Goal: Task Accomplishment & Management: Manage account settings

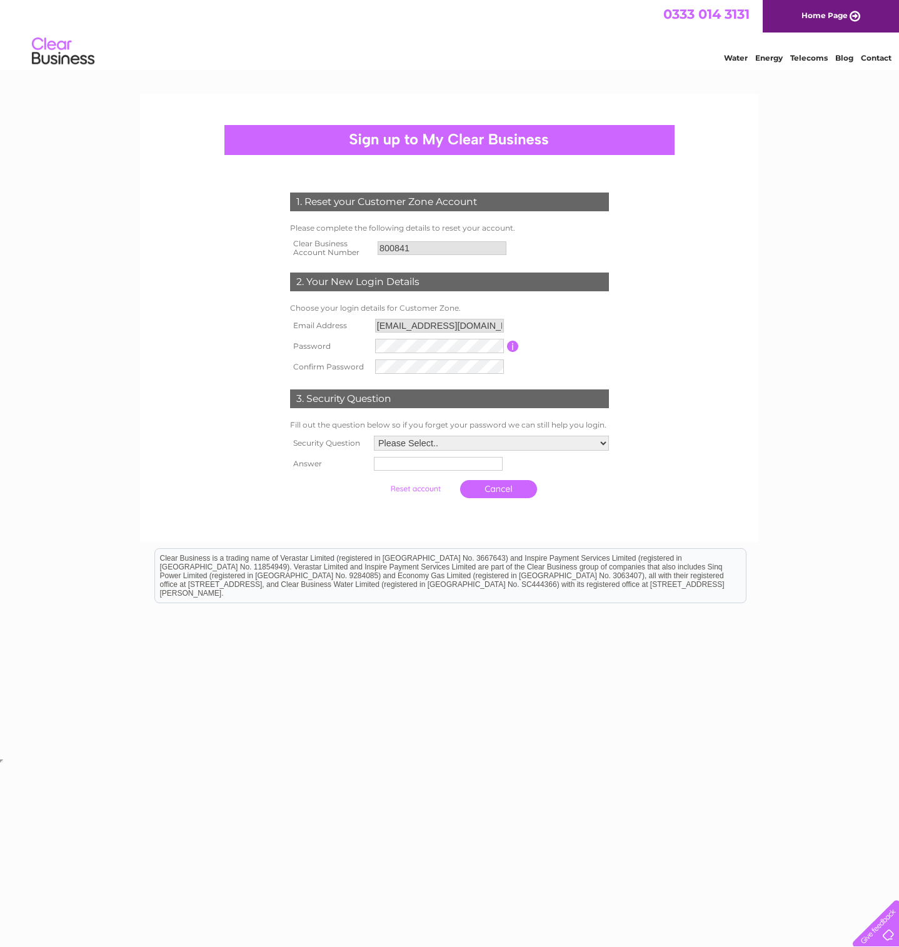
click at [517, 343] on input "button" at bounding box center [513, 346] width 12 height 11
click at [690, 432] on form "1. Reset your Customer Zone Account Please complete the following details to re…" at bounding box center [449, 348] width 595 height 362
click at [386, 434] on td "Please Select.. In what town or city was your first job? In what town or city d…" at bounding box center [491, 442] width 241 height 21
select select "1"
click at [403, 461] on input "text" at bounding box center [439, 464] width 130 height 15
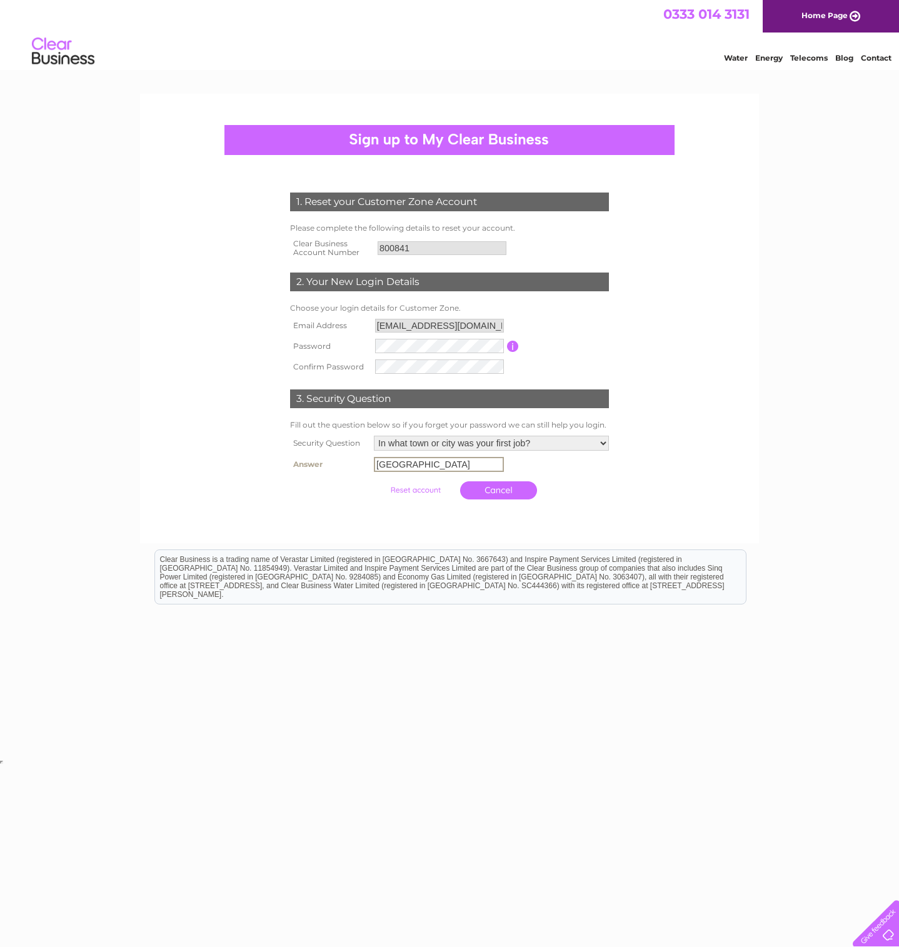
drag, startPoint x: 429, startPoint y: 463, endPoint x: 337, endPoint y: 458, distance: 91.4
click at [337, 456] on tr "Answer Johannesburg" at bounding box center [449, 464] width 325 height 21
type input "Johannesburg"
click at [408, 491] on input "submit" at bounding box center [415, 489] width 77 height 17
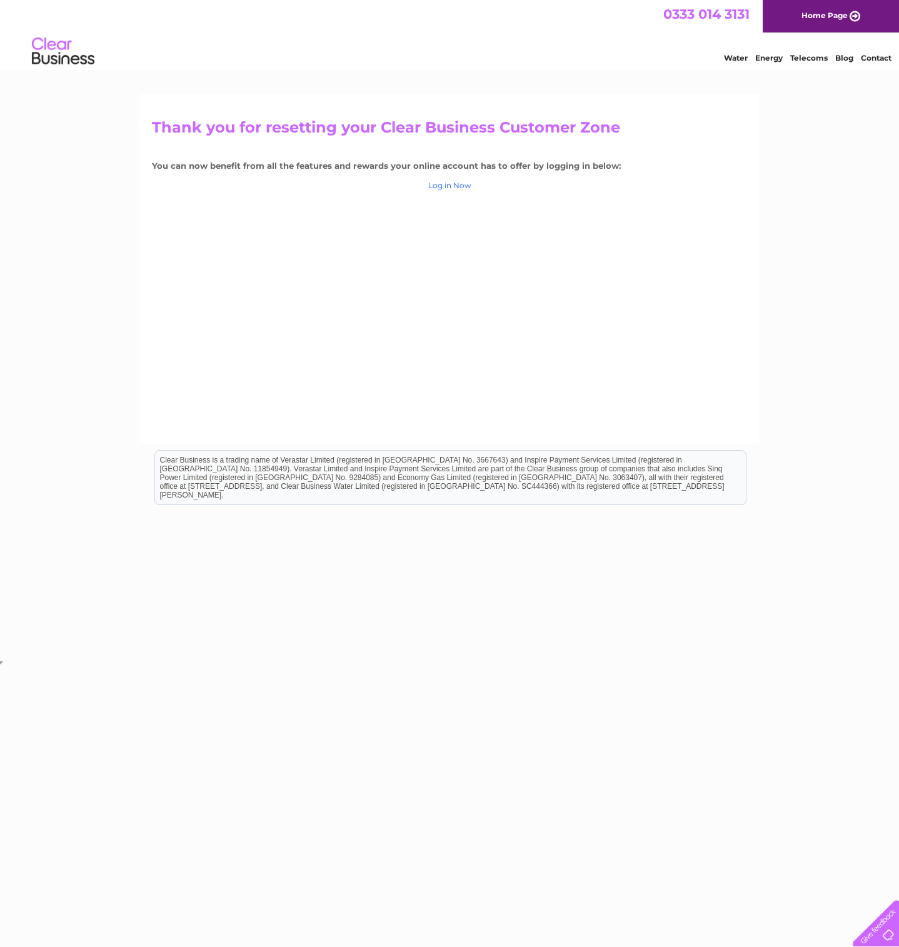
click at [442, 186] on link "Log in Now" at bounding box center [449, 185] width 43 height 9
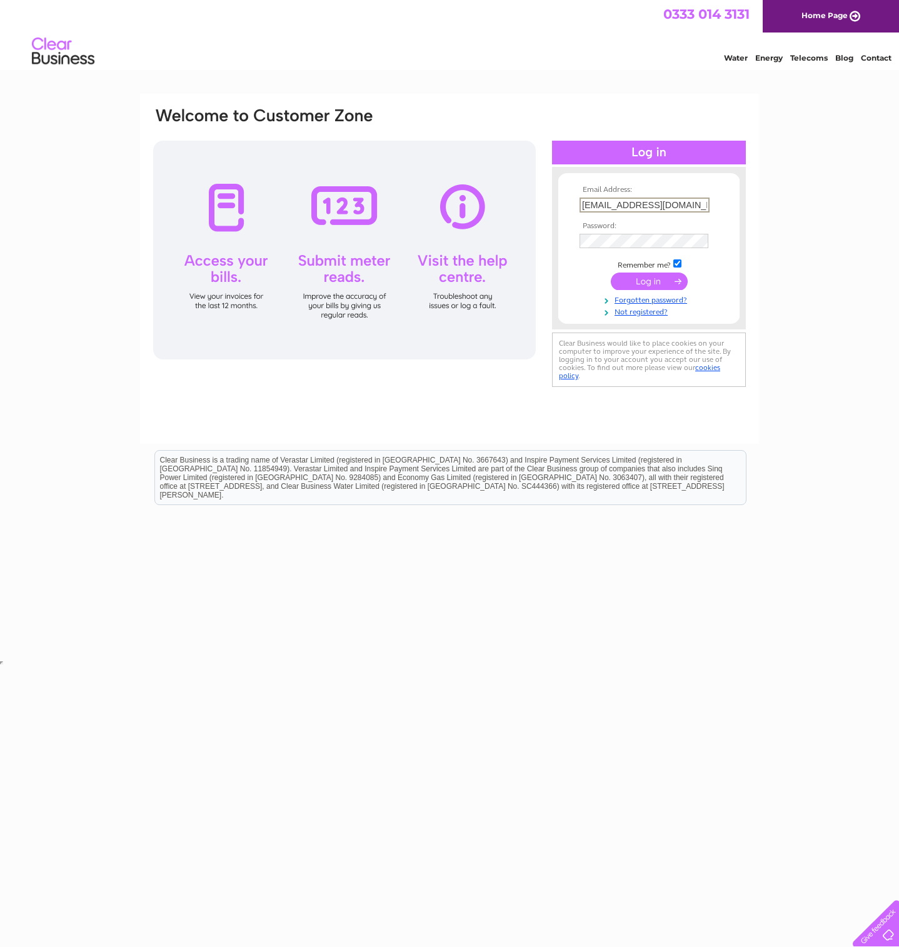
drag, startPoint x: 674, startPoint y: 206, endPoint x: 560, endPoint y: 182, distance: 116.3
click at [556, 182] on div "Email Address: info@openstudioarchitects.com Password:" at bounding box center [649, 247] width 194 height 137
type input "info@openstudioarchitects.com"
click at [649, 280] on input "submit" at bounding box center [649, 280] width 77 height 17
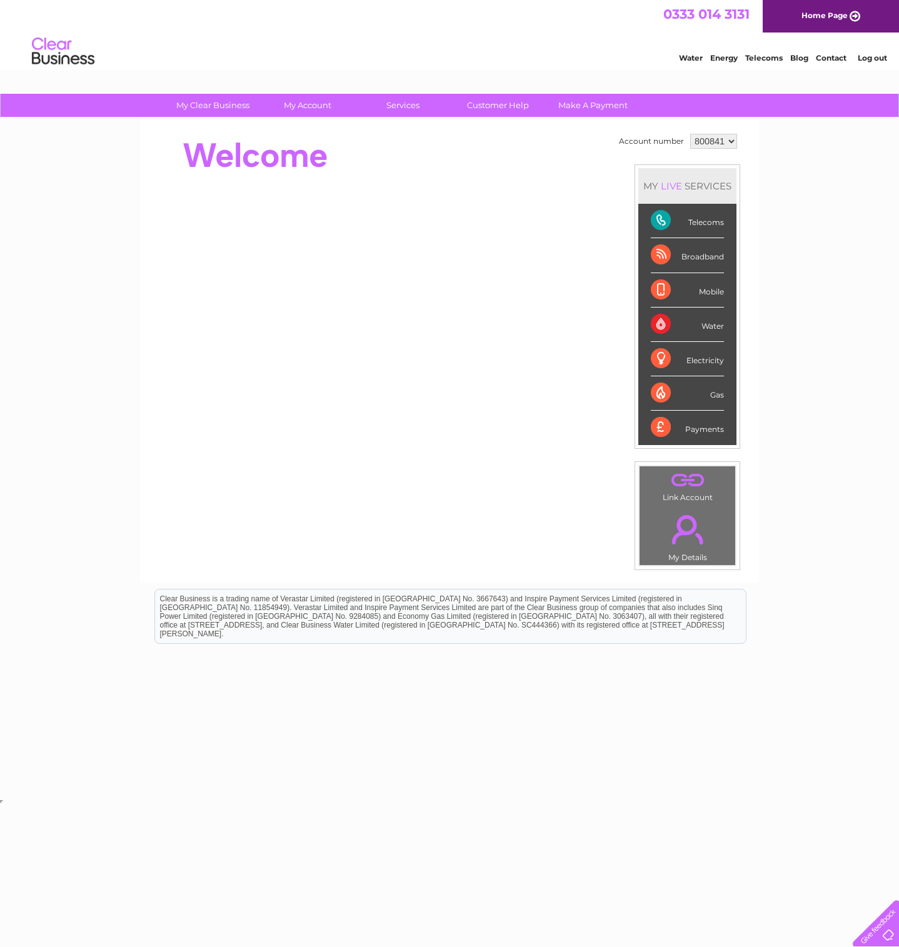
click at [702, 223] on div "Telecoms" at bounding box center [687, 221] width 73 height 34
click at [507, 112] on link "Customer Help" at bounding box center [497, 105] width 103 height 23
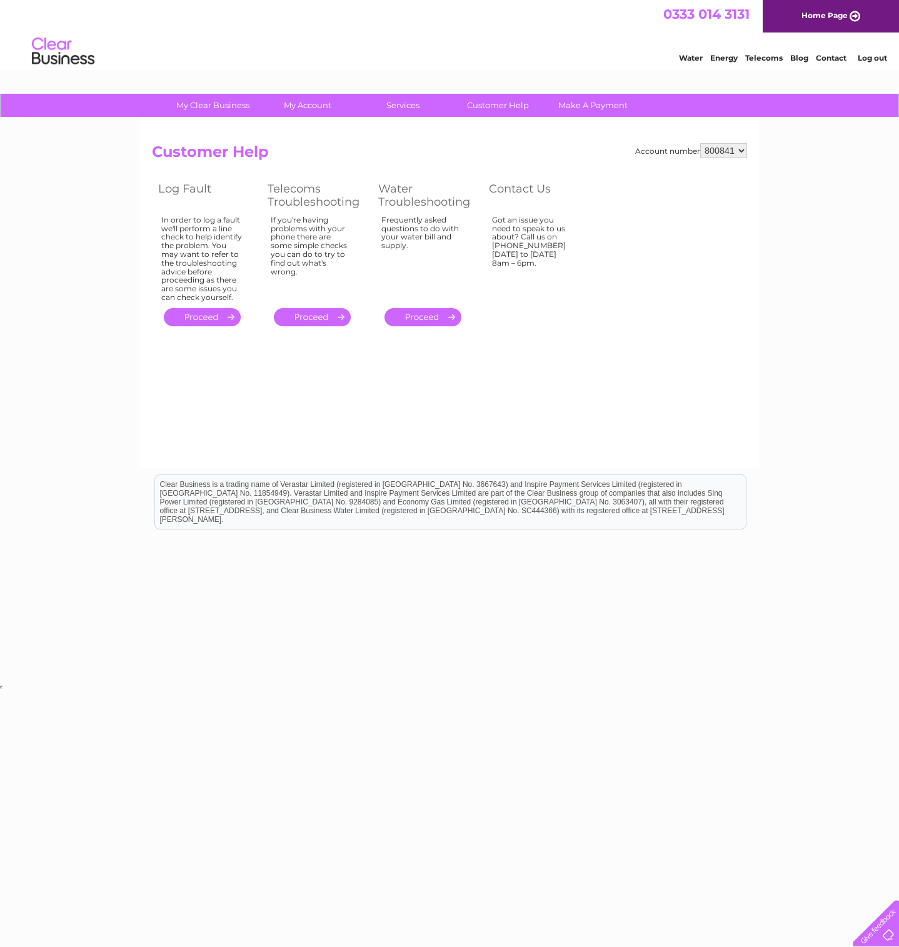
drag, startPoint x: 265, startPoint y: 181, endPoint x: 382, endPoint y: 264, distance: 143.6
click at [367, 263] on tbody "Log Fault Telecoms Troubleshooting Water Troubleshooting Contact Us In order to…" at bounding box center [372, 254] width 440 height 150
click at [388, 264] on div "Frequently asked questions to do with your water bill and supply." at bounding box center [422, 256] width 82 height 81
drag, startPoint x: 490, startPoint y: 188, endPoint x: 579, endPoint y: 274, distance: 124.2
click at [571, 266] on tbody "Log Fault Telecoms Troubleshooting Water Troubleshooting Contact Us In order to…" at bounding box center [372, 254] width 440 height 150
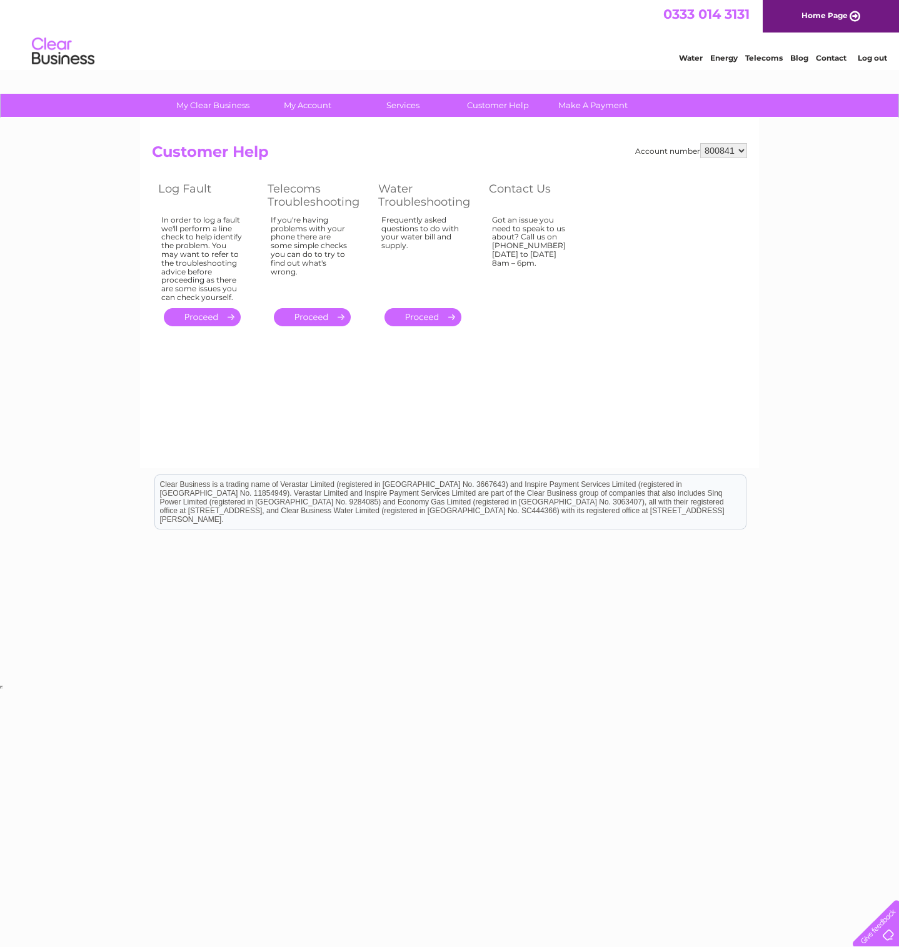
click at [594, 284] on div "Account number 800841 Customer Help Log Fault Telecoms Troubleshooting Water Tr…" at bounding box center [449, 236] width 595 height 186
click at [515, 102] on link "Customer Help" at bounding box center [497, 105] width 103 height 23
click at [759, 62] on link "Telecoms" at bounding box center [763, 57] width 37 height 9
